Goal: Transaction & Acquisition: Purchase product/service

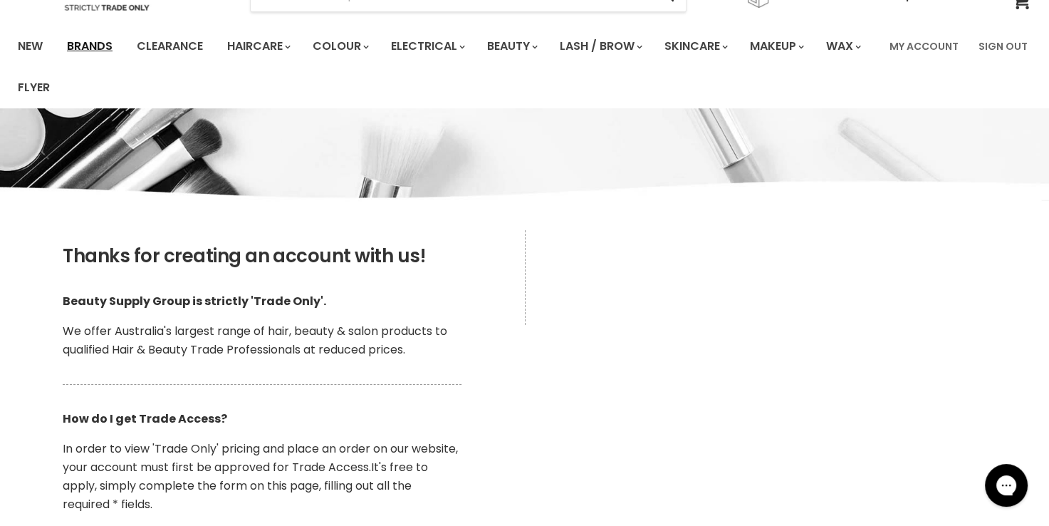
click at [88, 41] on link "Brands" at bounding box center [89, 46] width 67 height 30
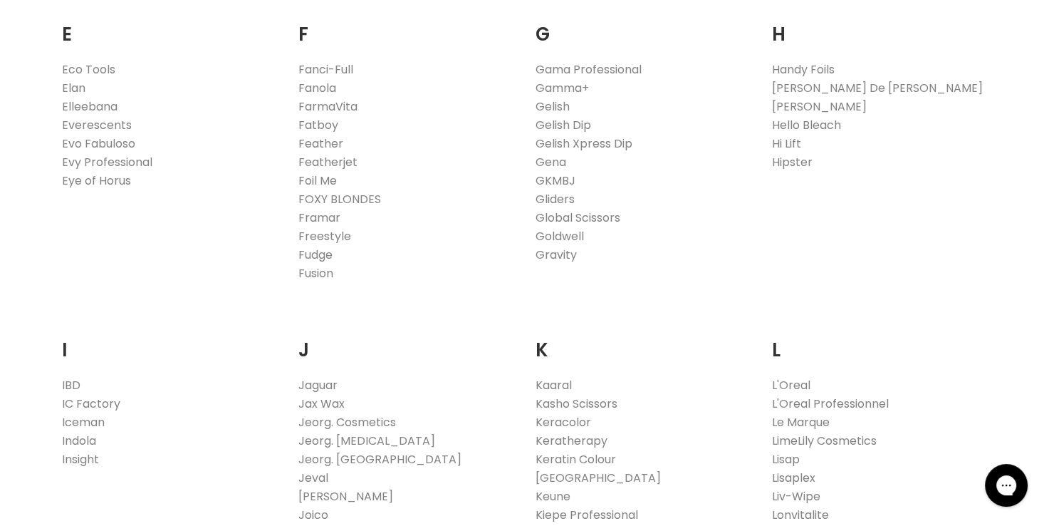
scroll to position [1068, 0]
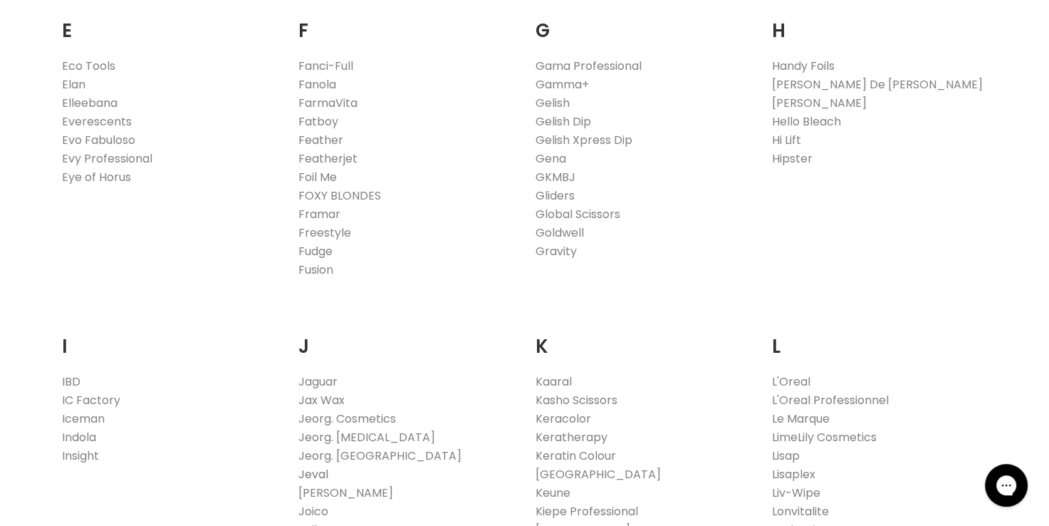
click at [320, 476] on link "Jeval" at bounding box center [313, 474] width 30 height 16
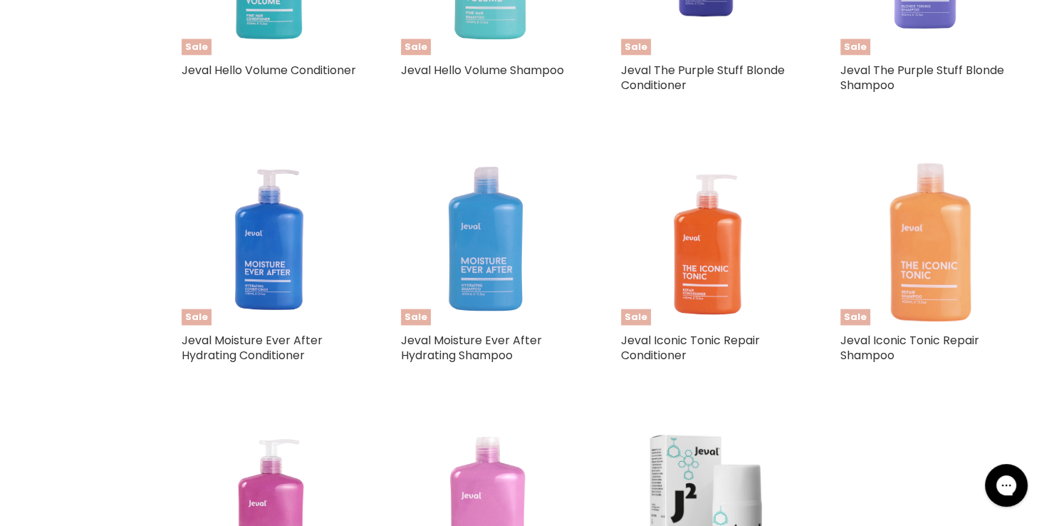
scroll to position [3062, 0]
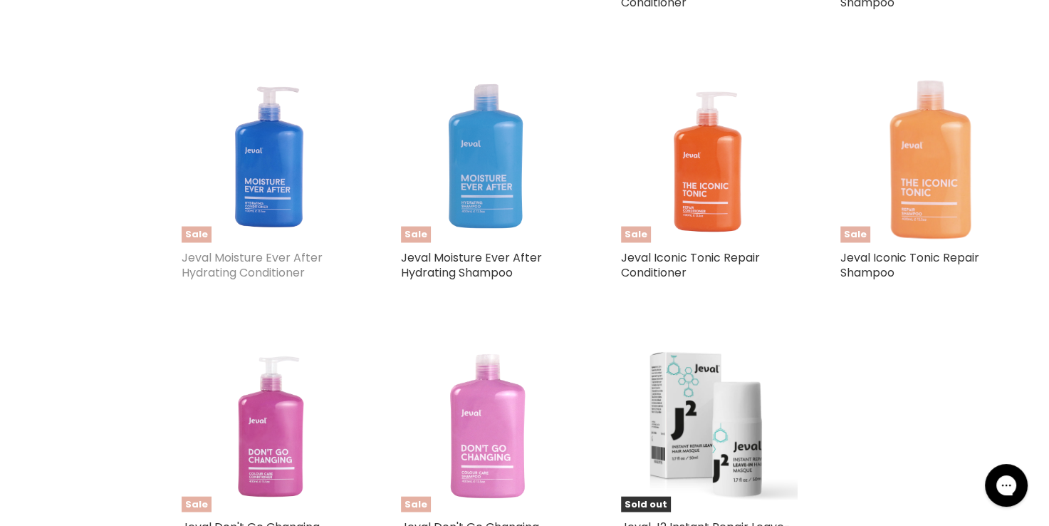
click at [275, 251] on link "Jeval Moisture Ever After Hydrating Conditioner" at bounding box center [252, 264] width 141 height 31
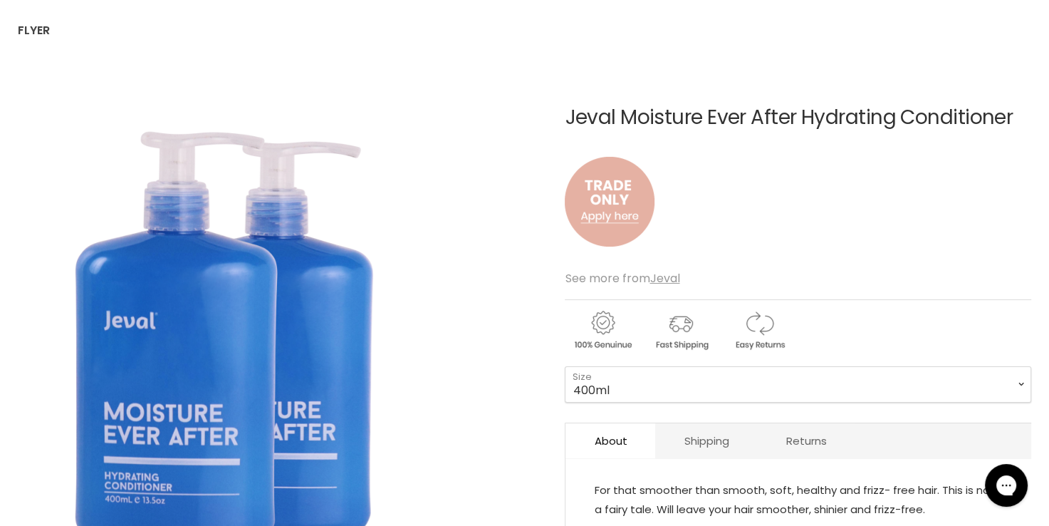
scroll to position [71, 0]
